Goal: Task Accomplishment & Management: Manage account settings

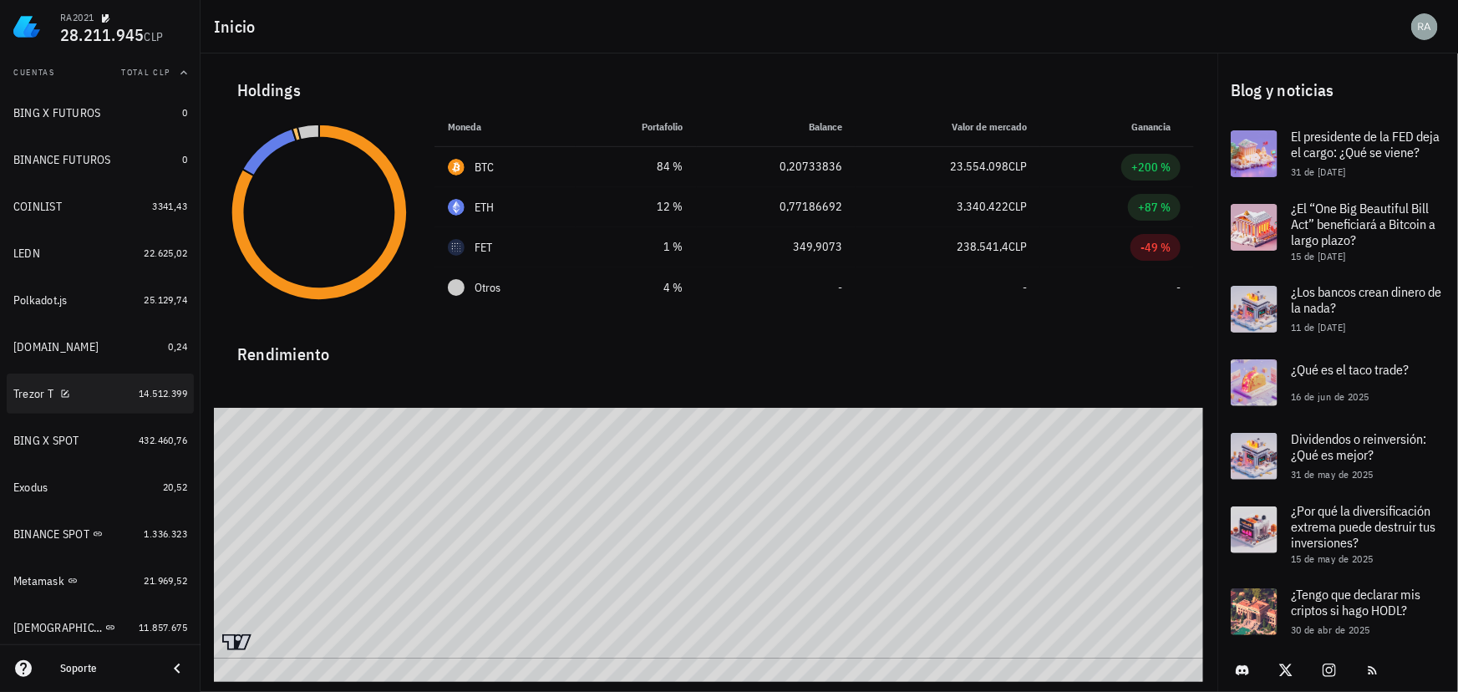
scroll to position [227, 0]
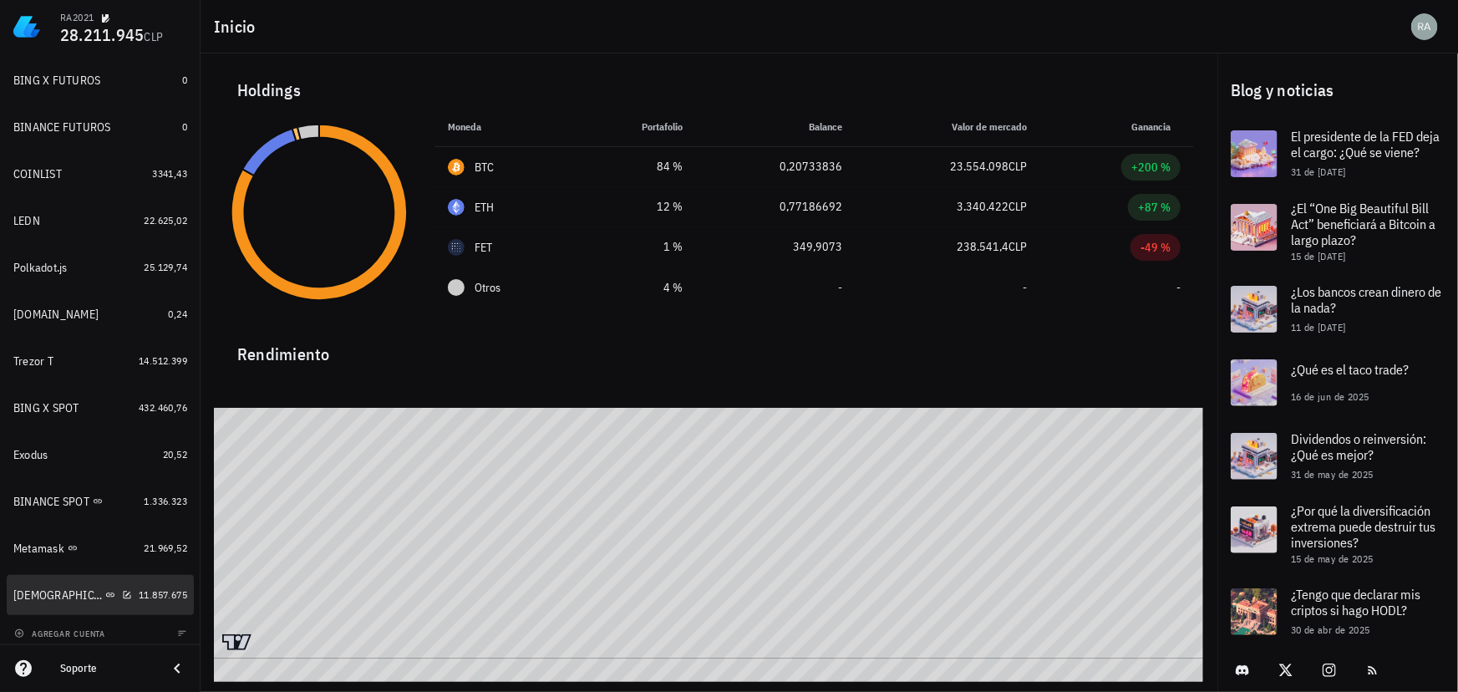
click at [31, 589] on div "[DEMOGRAPHIC_DATA]" at bounding box center [57, 595] width 89 height 14
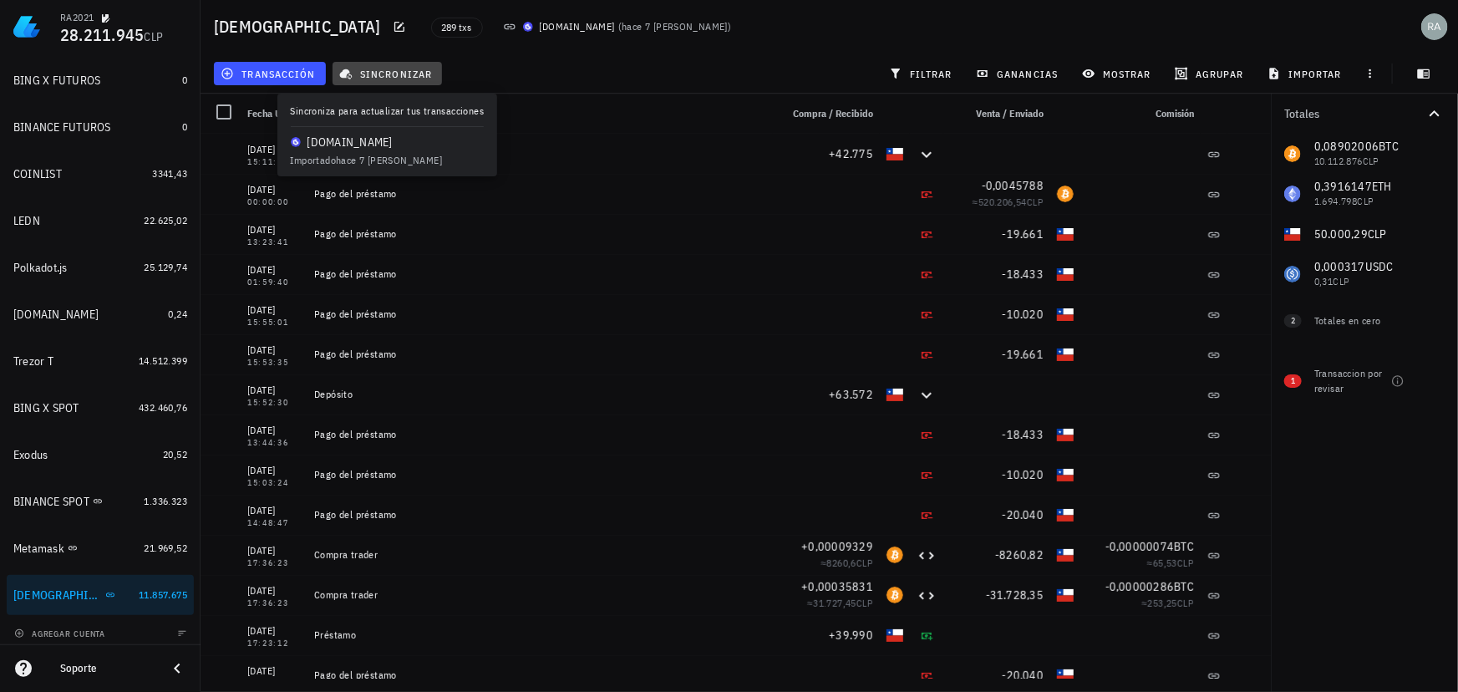
click at [390, 73] on span "sincronizar" at bounding box center [387, 73] width 89 height 13
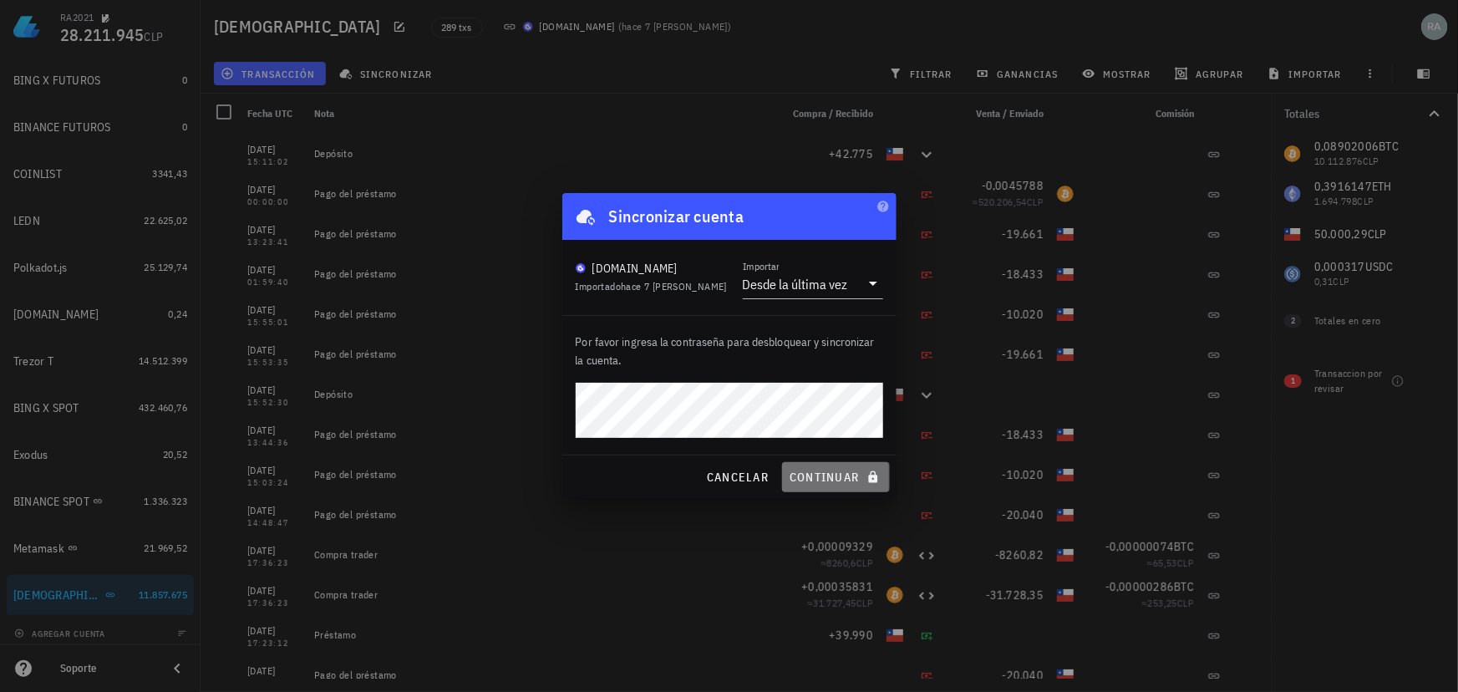
click at [806, 480] on span "continuar" at bounding box center [836, 477] width 94 height 15
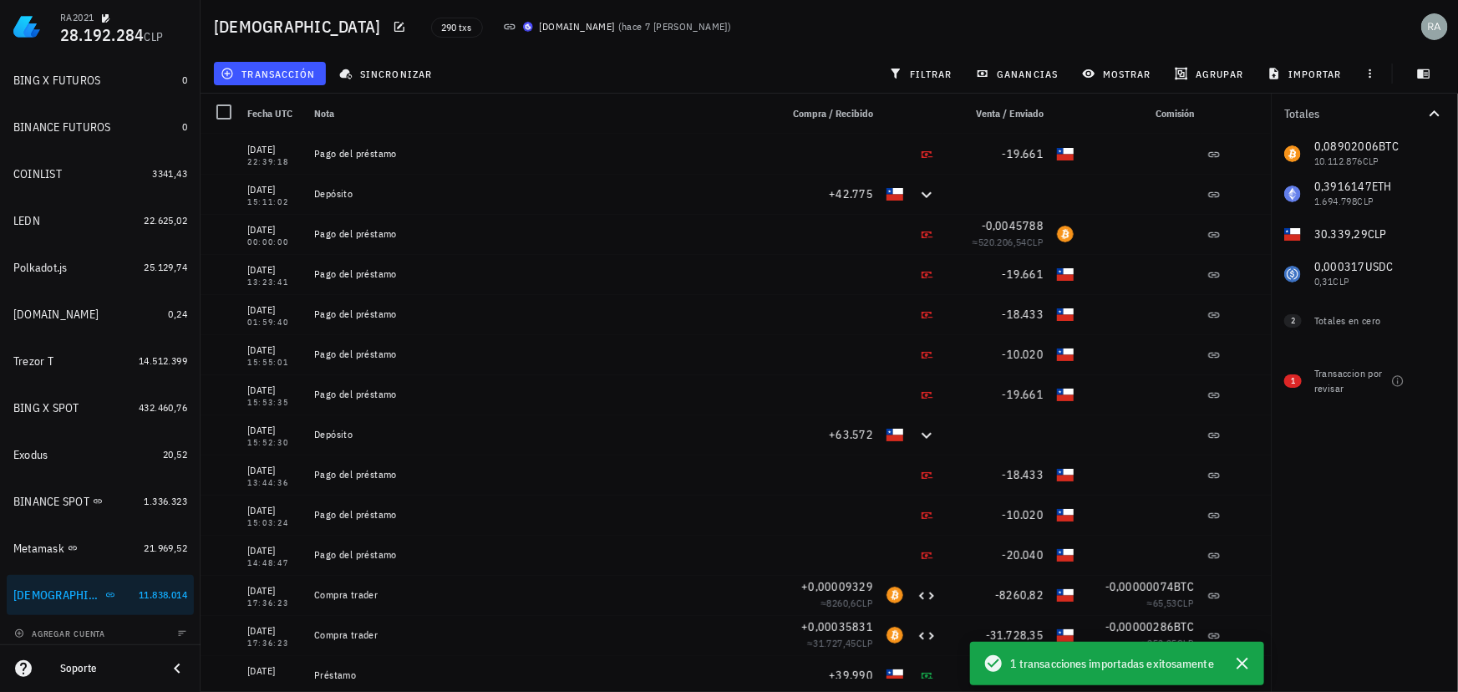
click at [1339, 534] on div "Totales 0,08902006 BTC 10.112.876 CLP 0,3916147 ETH 1.694.798 CLP 30.339,29 CLP…" at bounding box center [1364, 393] width 187 height 598
click at [1240, 662] on icon "button" at bounding box center [1242, 663] width 20 height 20
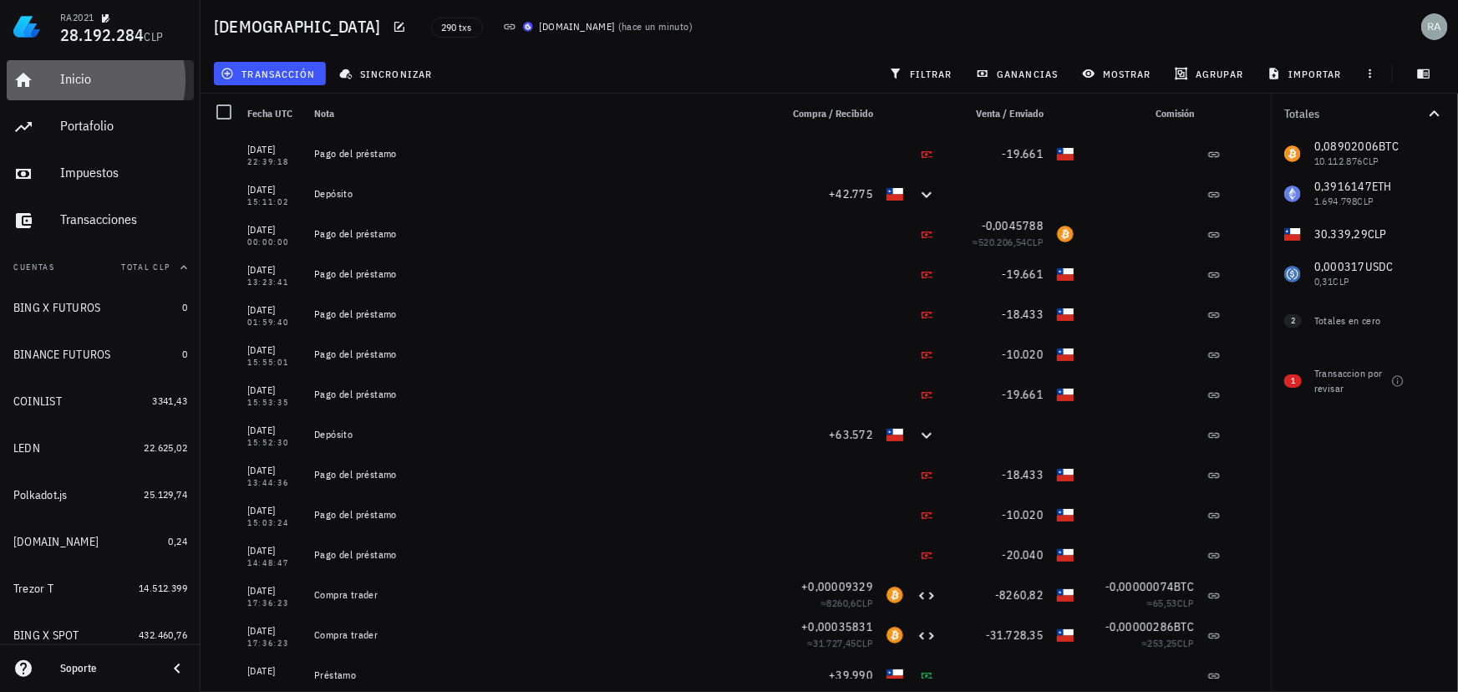
click at [63, 78] on div "Inicio" at bounding box center [123, 79] width 127 height 16
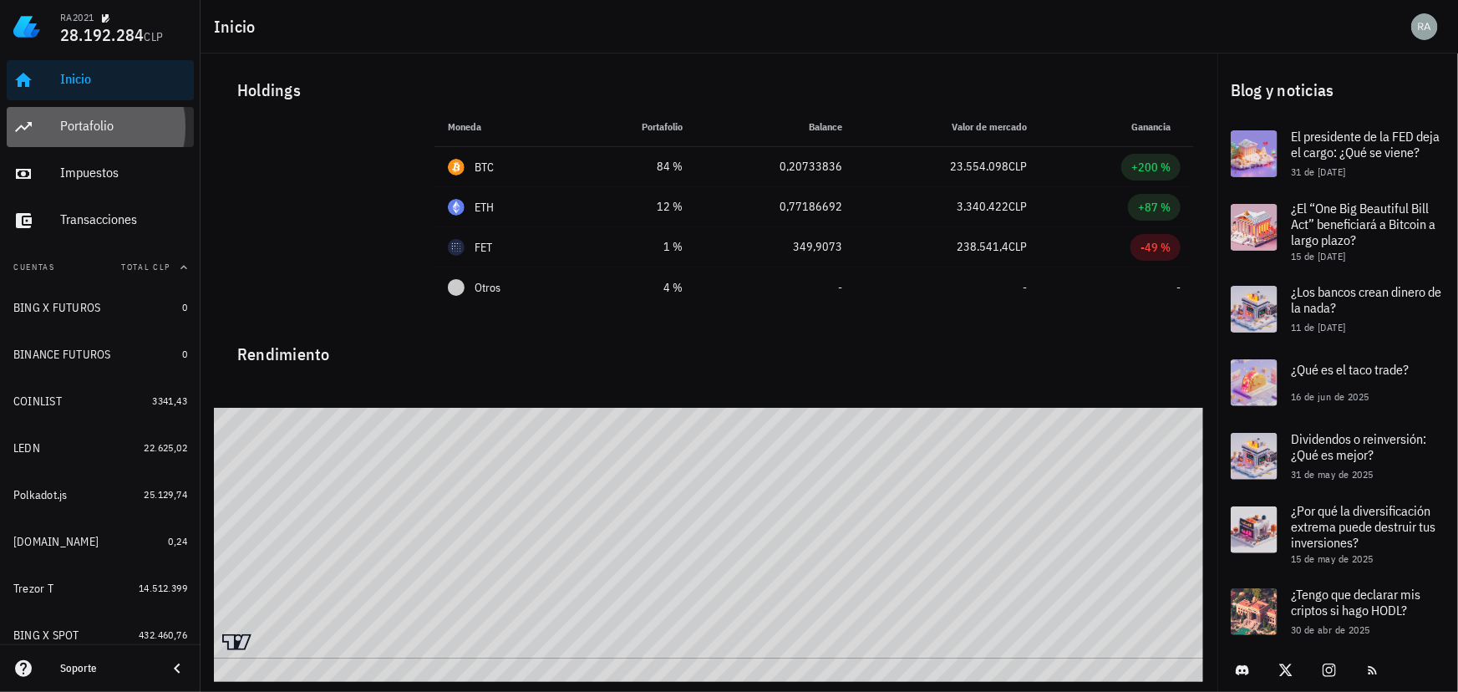
click at [66, 129] on div "Portafolio" at bounding box center [123, 126] width 127 height 16
